Goal: Information Seeking & Learning: Learn about a topic

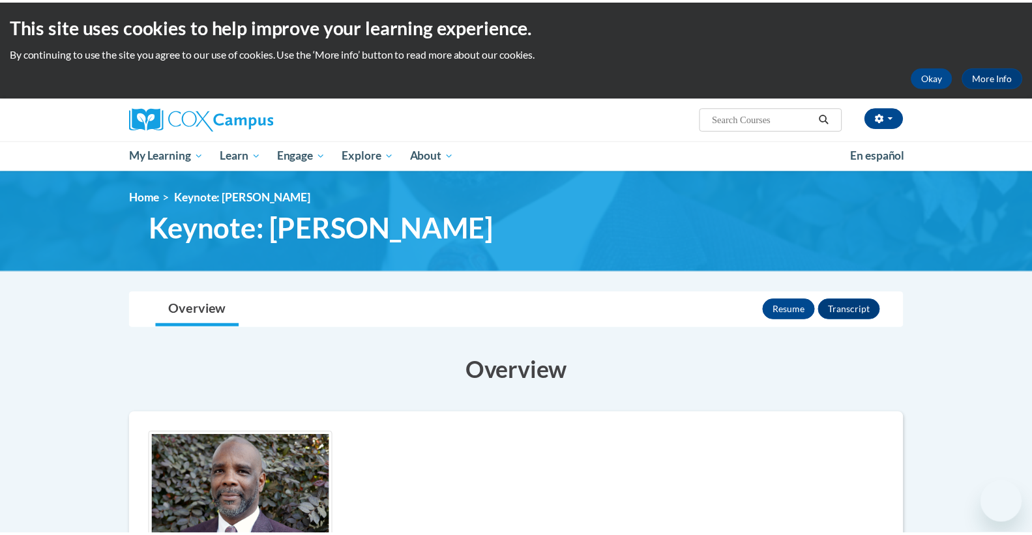
scroll to position [257, 0]
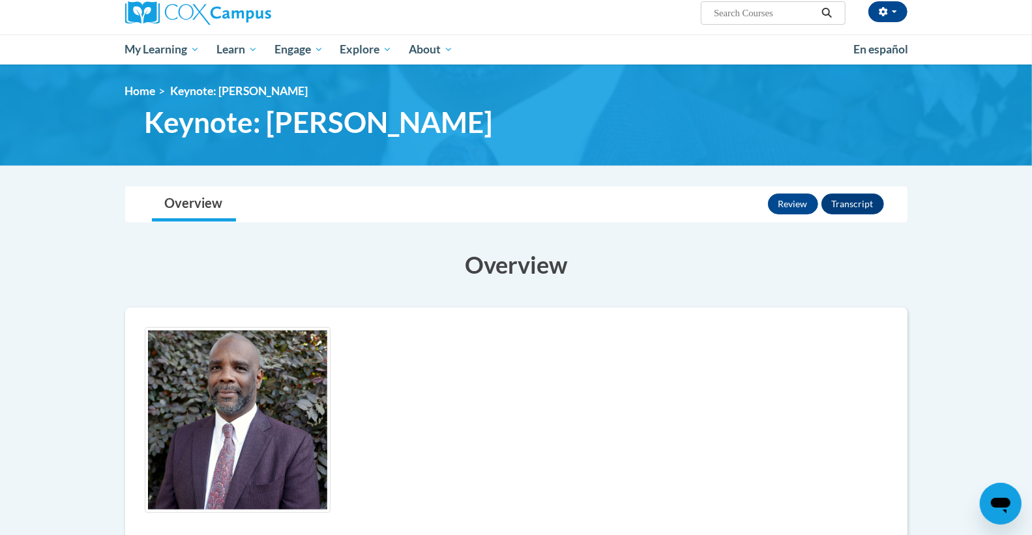
scroll to position [83, 0]
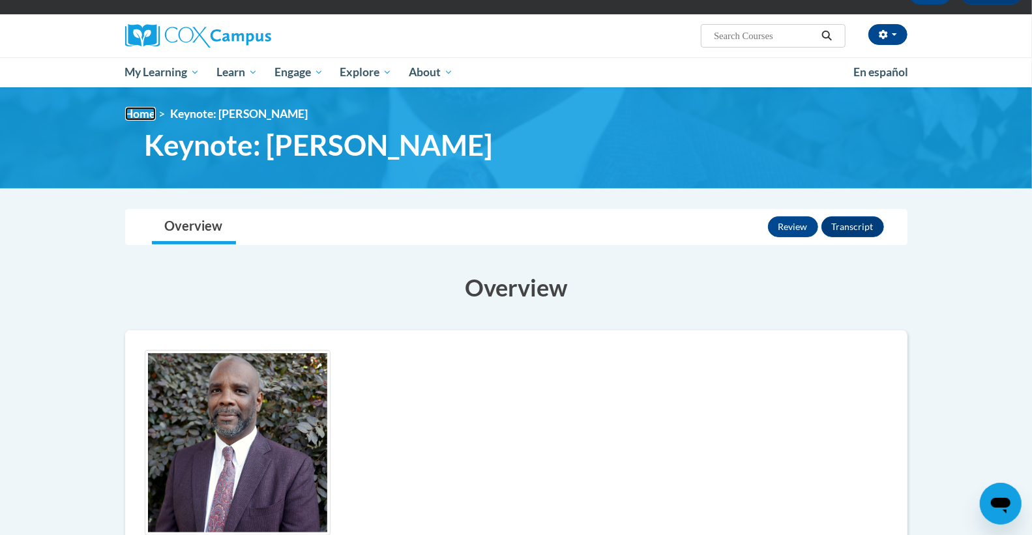
click at [151, 115] on link "Home" at bounding box center [140, 114] width 31 height 14
click at [129, 114] on link "Home" at bounding box center [140, 114] width 31 height 14
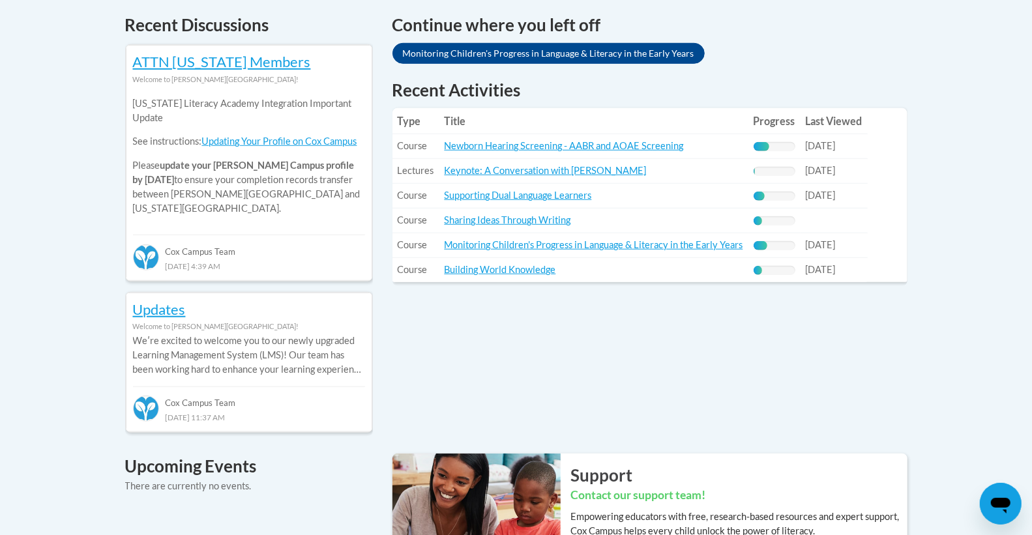
scroll to position [565, 0]
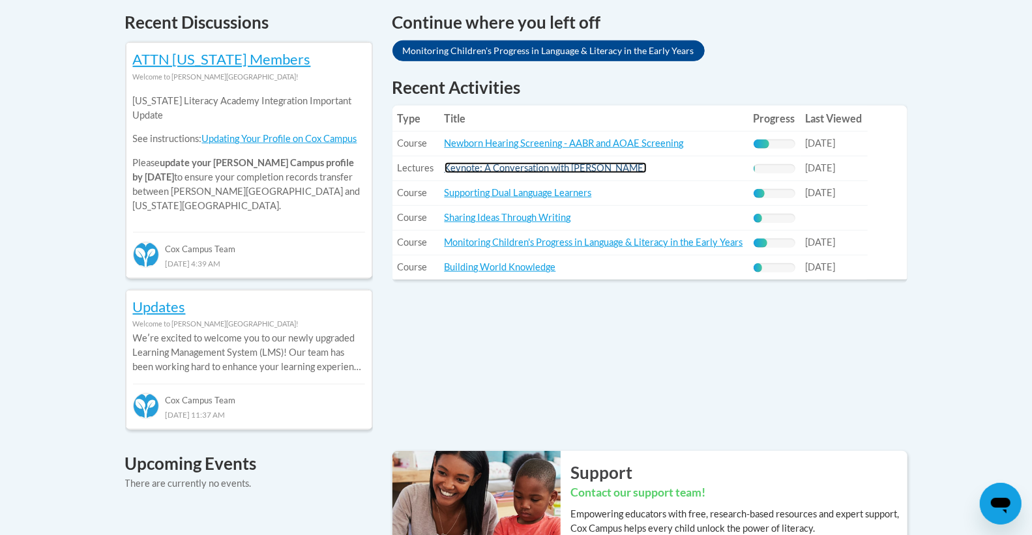
click at [457, 166] on link "Keynote: A Conversation with [PERSON_NAME]" at bounding box center [546, 167] width 202 height 11
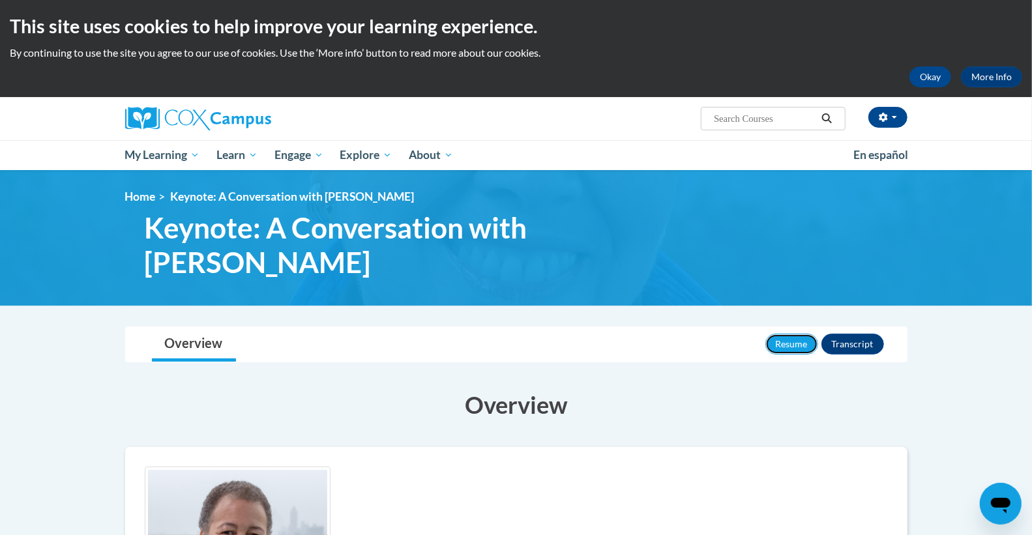
click at [785, 351] on button "Resume" at bounding box center [792, 344] width 53 height 21
